Goal: Navigation & Orientation: Find specific page/section

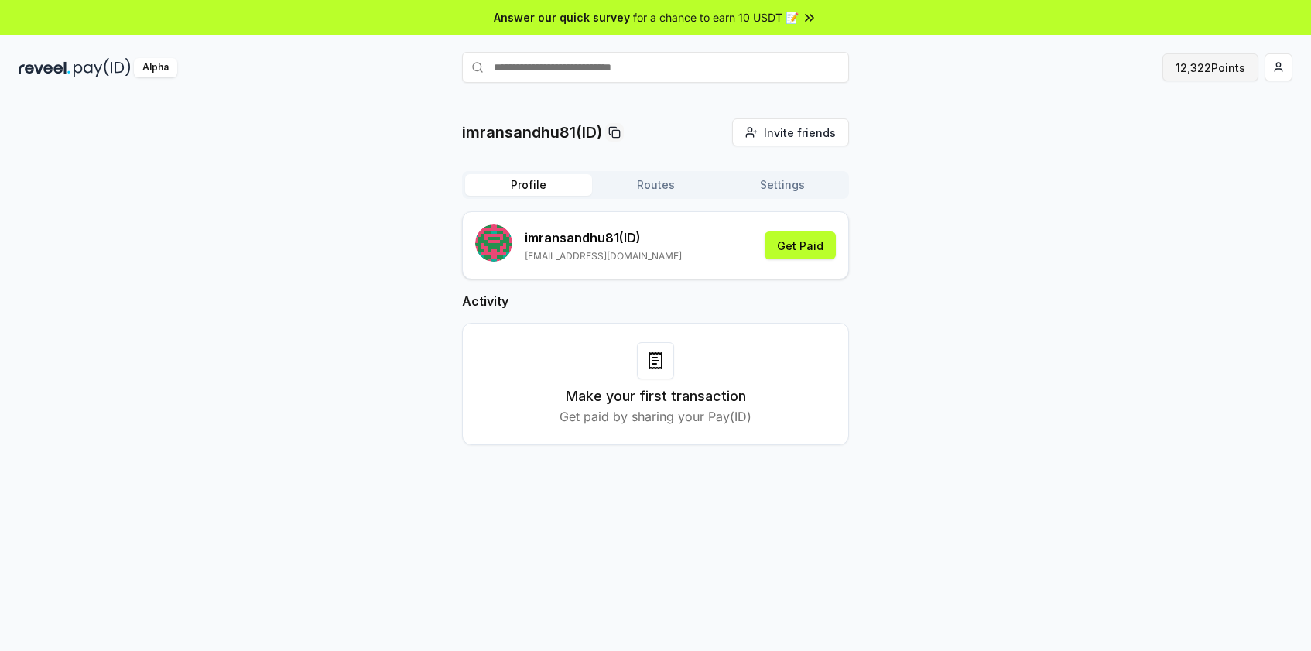
click at [1206, 70] on button "12,322 Points" at bounding box center [1210, 67] width 96 height 28
